Goal: Information Seeking & Learning: Check status

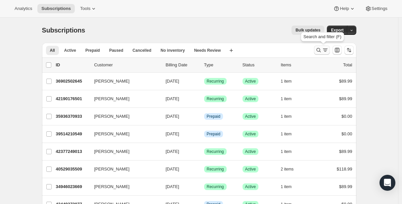
click at [320, 50] on icon "Search and filter results" at bounding box center [318, 50] width 7 height 7
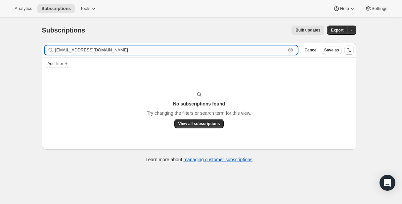
click at [88, 52] on input "smarck8@gmail.com" at bounding box center [170, 49] width 231 height 9
drag, startPoint x: 106, startPoint y: 51, endPoint x: 56, endPoint y: 50, distance: 50.0
click at [56, 50] on div "smarck8@gmail.com Clear" at bounding box center [172, 49] width 254 height 9
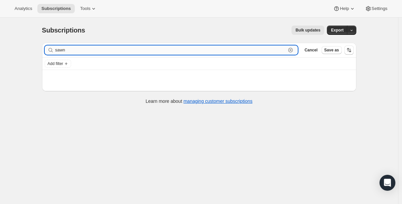
click at [59, 50] on input "sawn" at bounding box center [170, 49] width 231 height 9
click at [80, 50] on input "shawn" at bounding box center [170, 49] width 231 height 9
click at [36, 75] on div "Subscriptions. This page is ready Subscriptions Bulk updates More actions Bulk …" at bounding box center [199, 64] width 330 height 93
click at [78, 52] on input "shawn" at bounding box center [170, 49] width 231 height 9
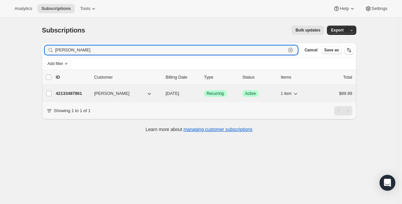
type input "cameron"
click at [72, 93] on p "42133487861" at bounding box center [72, 93] width 33 height 7
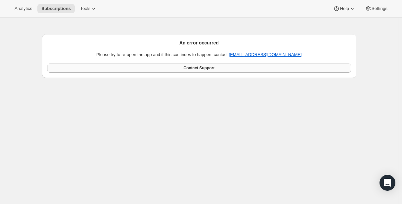
click at [204, 68] on span "Contact Support" at bounding box center [199, 67] width 31 height 5
